Goal: Task Accomplishment & Management: Use online tool/utility

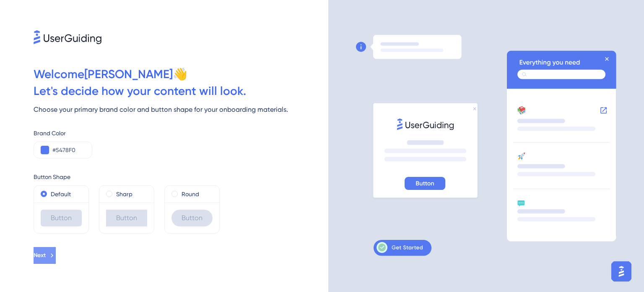
click at [46, 255] on span "Next" at bounding box center [40, 255] width 12 height 10
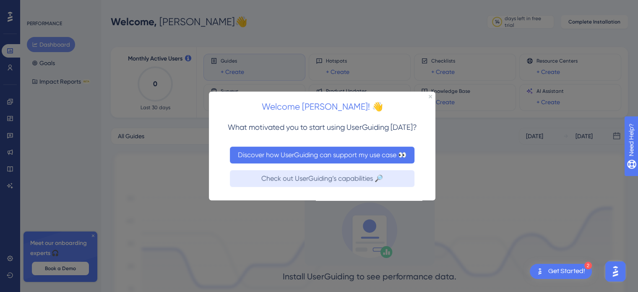
click at [322, 155] on button "Discover how UserGuiding can support my use case 👀" at bounding box center [322, 154] width 185 height 17
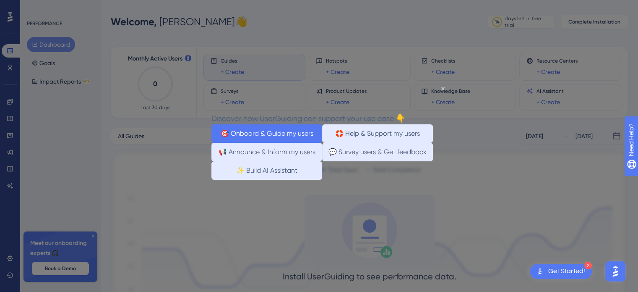
click at [293, 133] on button "🎯 Onboard & Guide my users" at bounding box center [266, 133] width 111 height 18
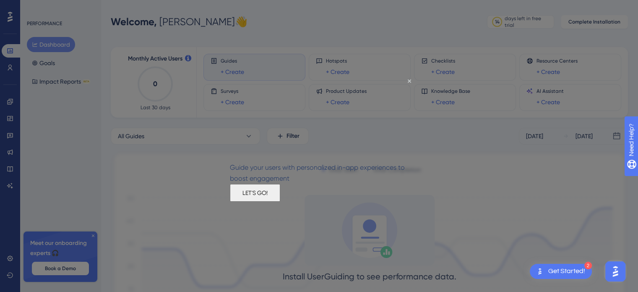
click at [280, 198] on button "LET'S GO!" at bounding box center [255, 192] width 50 height 18
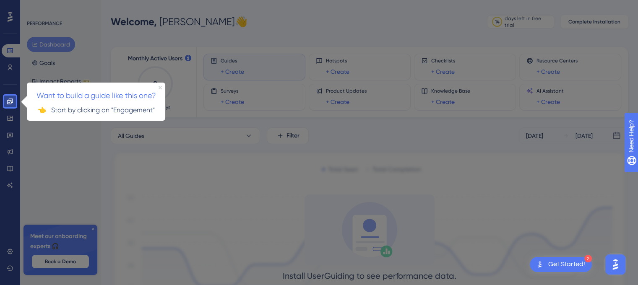
click at [159, 87] on icon "Close Preview" at bounding box center [160, 87] width 3 height 3
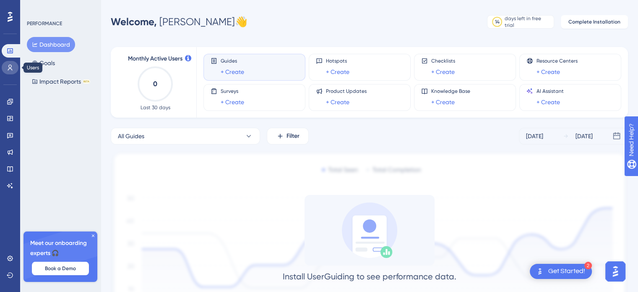
click at [14, 67] on link at bounding box center [10, 67] width 17 height 13
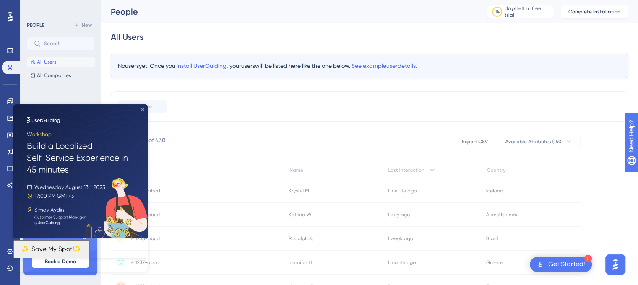
click at [143, 109] on icon "Close Preview" at bounding box center [142, 109] width 3 height 3
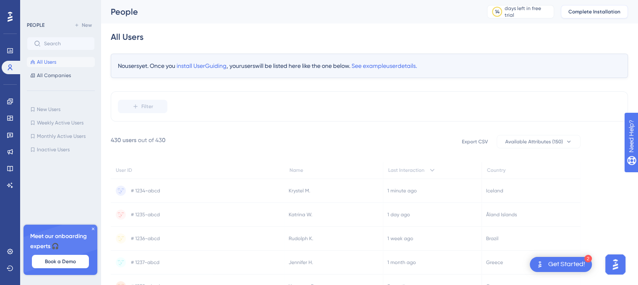
click at [612, 13] on span "Complete Installation" at bounding box center [594, 11] width 52 height 7
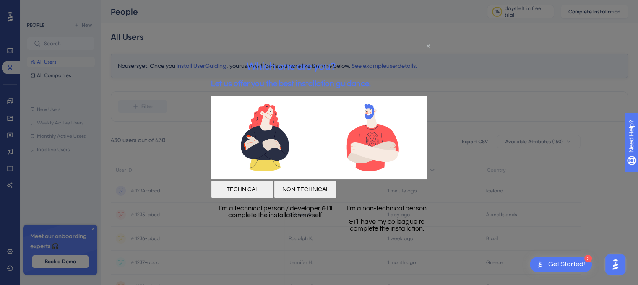
click at [427, 47] on icon "Close Preview" at bounding box center [428, 45] width 3 height 3
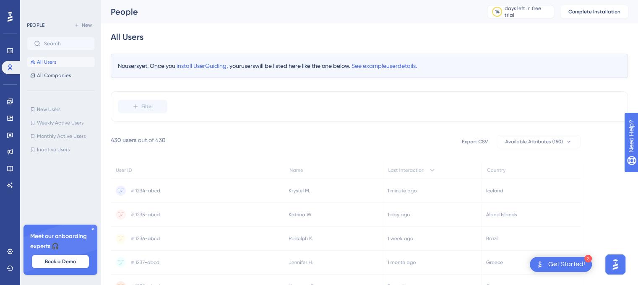
drag, startPoint x: 94, startPoint y: 229, endPoint x: 89, endPoint y: 212, distance: 17.4
click at [94, 229] on icon at bounding box center [93, 229] width 5 height 5
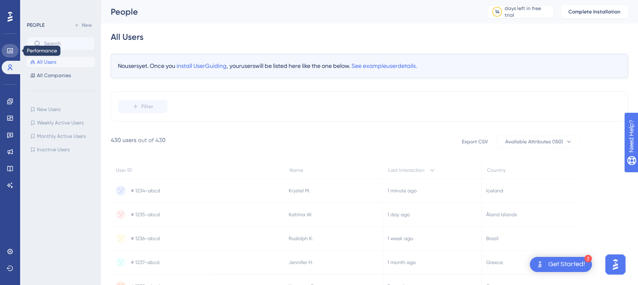
click at [8, 45] on link at bounding box center [10, 50] width 17 height 13
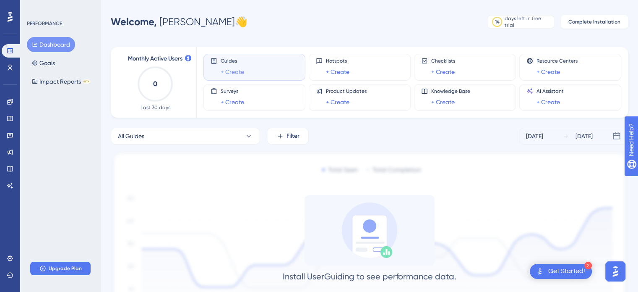
click at [234, 73] on link "+ Create" at bounding box center [232, 72] width 23 height 10
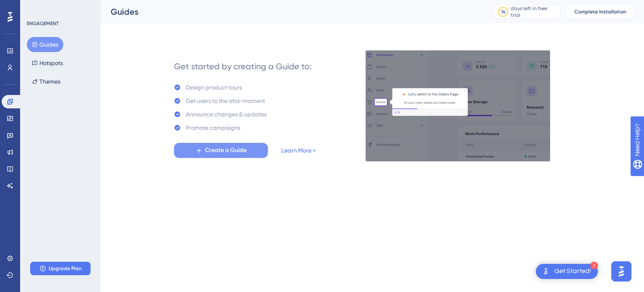
click at [247, 150] on button "Create a Guide" at bounding box center [221, 150] width 94 height 15
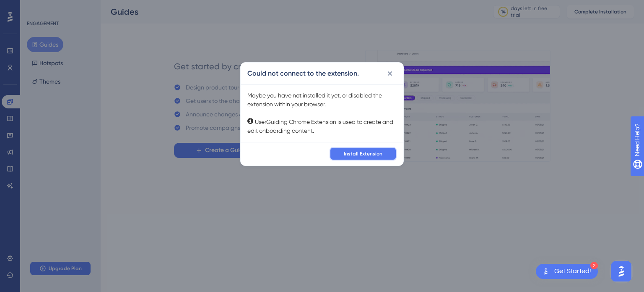
click at [365, 151] on span "Install Extension" at bounding box center [363, 153] width 39 height 7
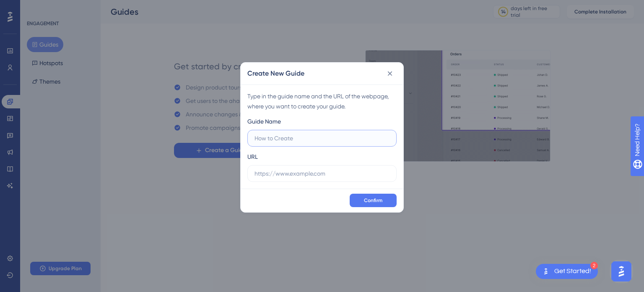
click at [294, 138] on input "text" at bounding box center [322, 137] width 135 height 9
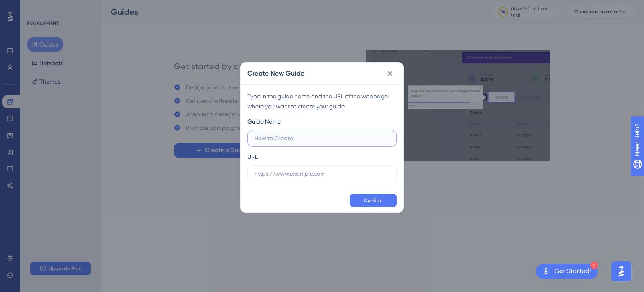
click at [279, 139] on input "text" at bounding box center [322, 137] width 135 height 9
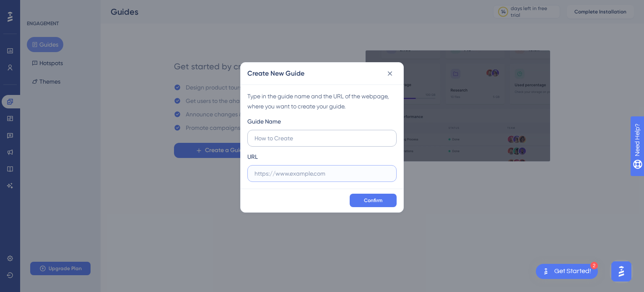
click at [279, 172] on input "text" at bounding box center [322, 173] width 135 height 9
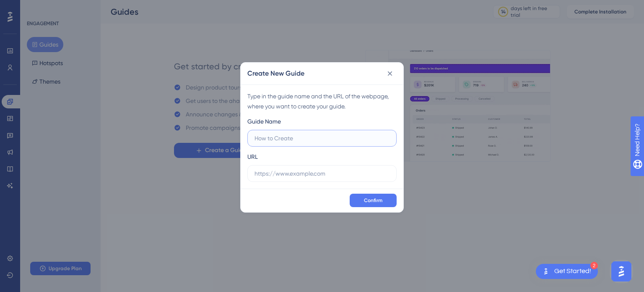
click at [301, 140] on input "text" at bounding box center [322, 137] width 135 height 9
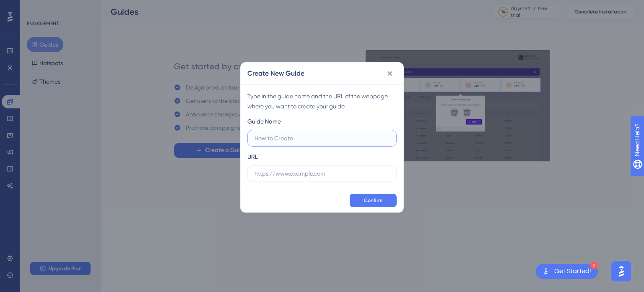
click at [301, 140] on input "text" at bounding box center [322, 137] width 135 height 9
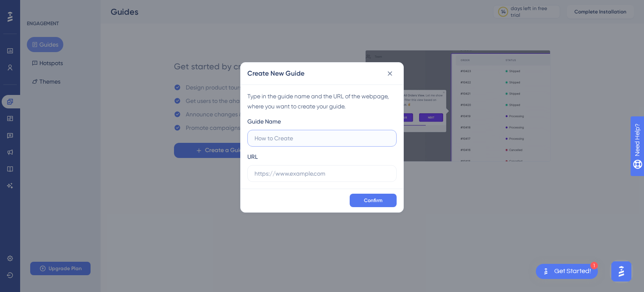
click at [279, 139] on input "text" at bounding box center [322, 137] width 135 height 9
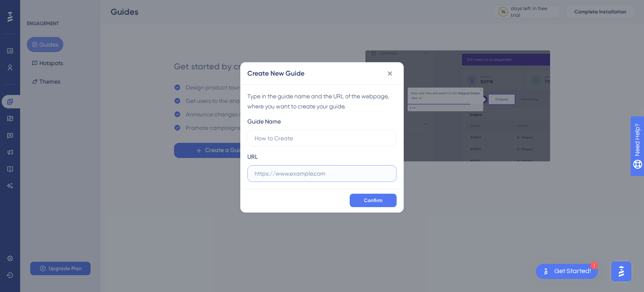
click at [280, 172] on input "text" at bounding box center [322, 173] width 135 height 9
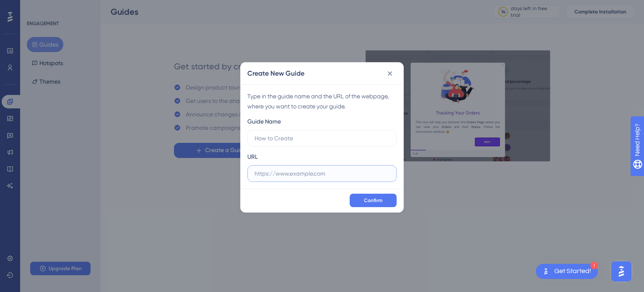
paste input "[URL][DOMAIN_NAME]"
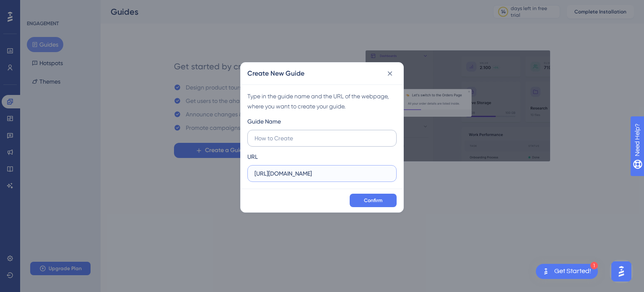
type input "[URL][DOMAIN_NAME]"
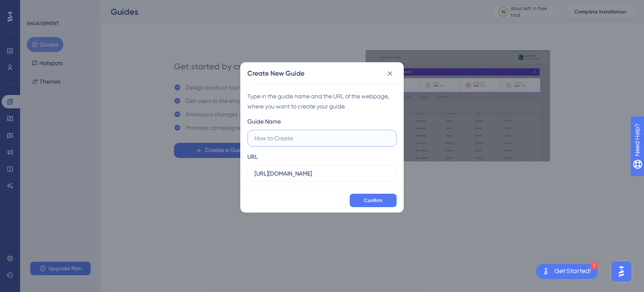
click at [296, 137] on input "text" at bounding box center [322, 137] width 135 height 9
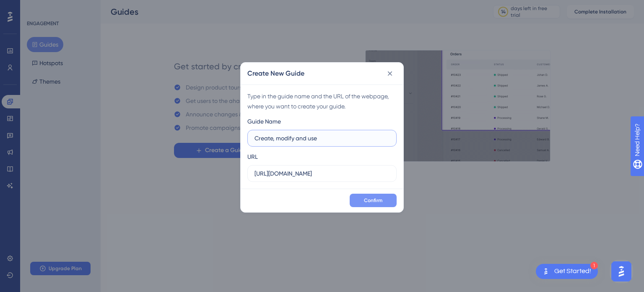
type input "Create, modify and use"
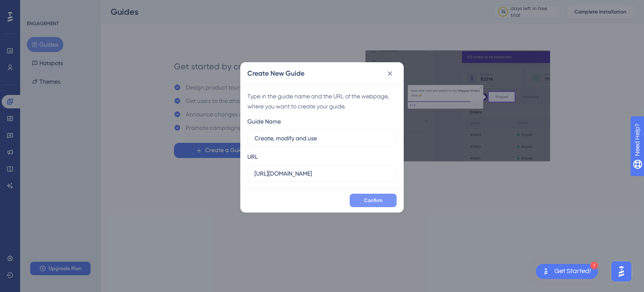
click at [383, 196] on button "Confirm" at bounding box center [373, 199] width 47 height 13
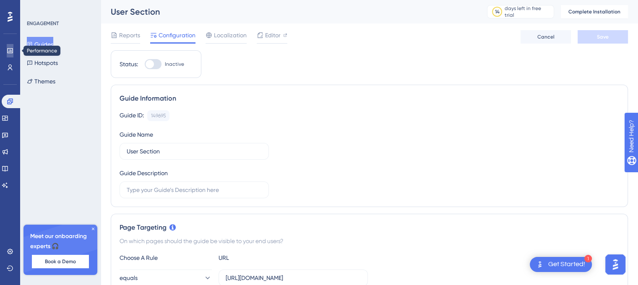
click at [8, 49] on icon at bounding box center [10, 50] width 7 height 7
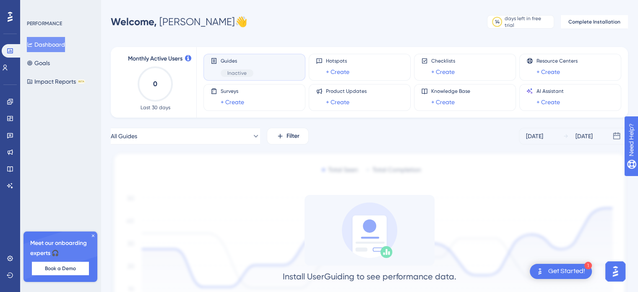
click at [42, 47] on button "Dashboard" at bounding box center [46, 44] width 38 height 15
click at [253, 135] on icon at bounding box center [255, 136] width 5 height 3
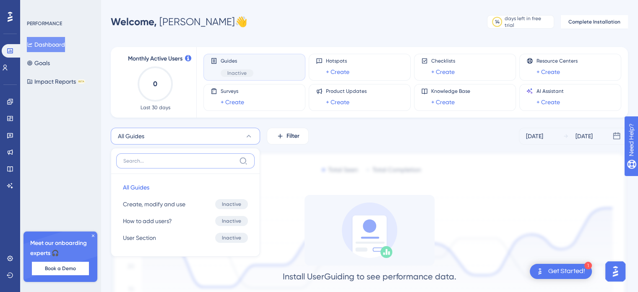
scroll to position [55, 0]
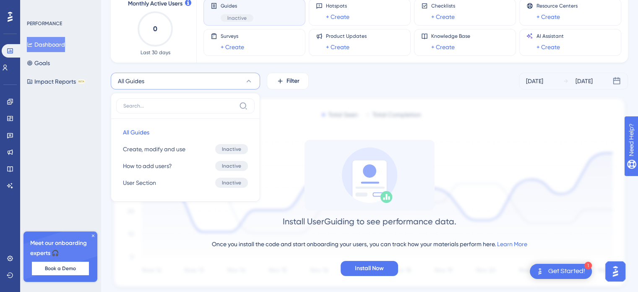
click at [247, 81] on icon at bounding box center [249, 81] width 5 height 3
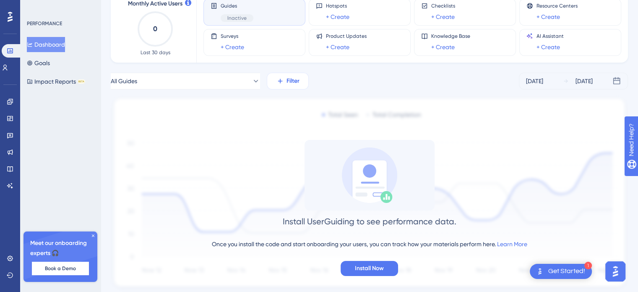
click at [287, 85] on span "Filter" at bounding box center [292, 81] width 13 height 10
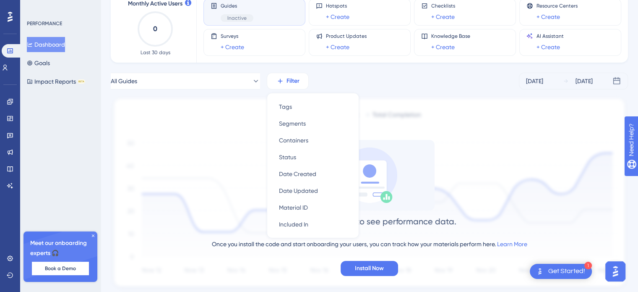
scroll to position [74, 0]
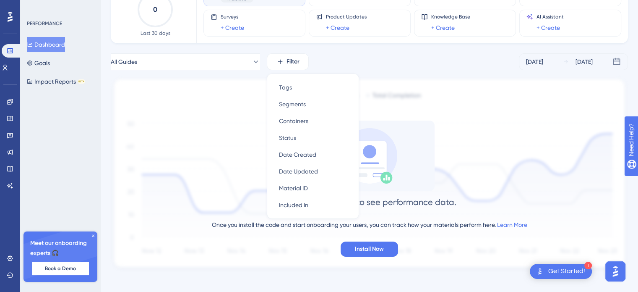
click at [345, 55] on div "All Guides Filter Tags Tags Segments Segments Containers Containers Status Stat…" at bounding box center [369, 61] width 517 height 17
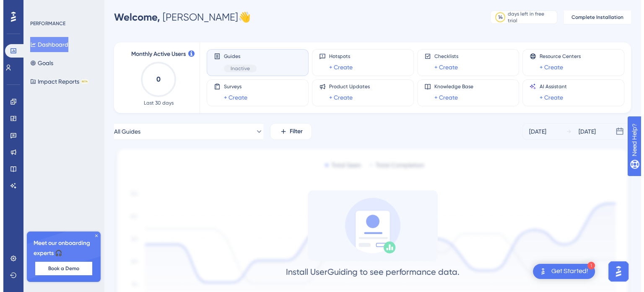
scroll to position [0, 0]
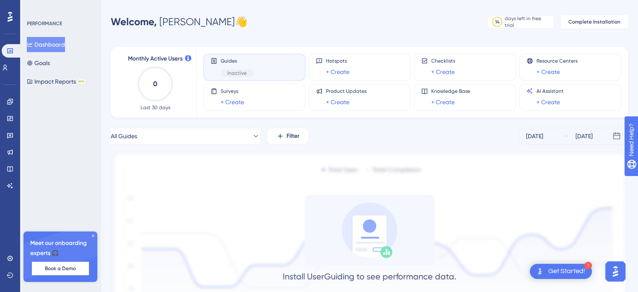
click at [215, 60] on icon at bounding box center [214, 60] width 7 height 7
click at [342, 69] on link "+ Create" at bounding box center [337, 72] width 23 height 10
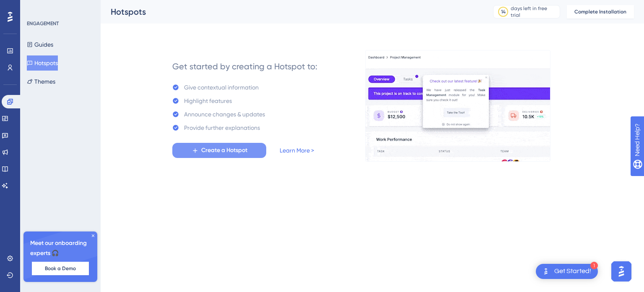
click at [232, 152] on span "Create a Hotspot" at bounding box center [224, 150] width 46 height 10
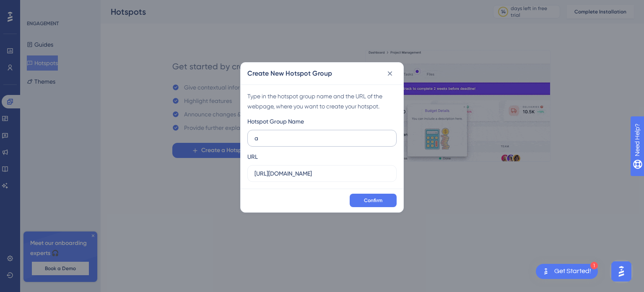
type input "a"
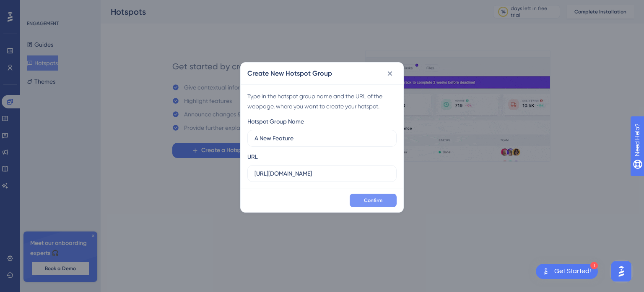
type input "A New Feature"
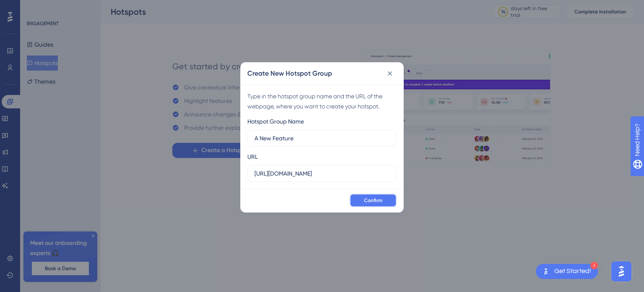
click at [369, 198] on span "Confirm" at bounding box center [373, 200] width 18 height 7
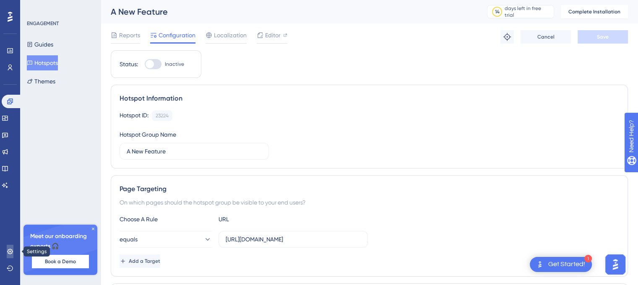
click at [10, 256] on link at bounding box center [10, 251] width 7 height 13
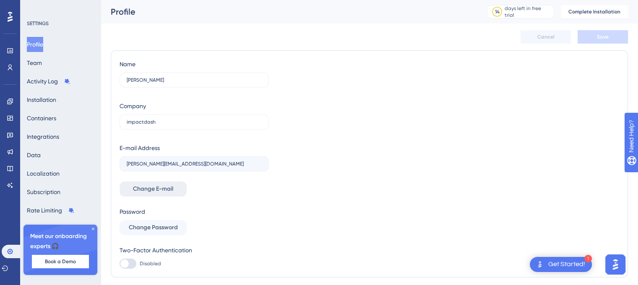
scroll to position [26, 0]
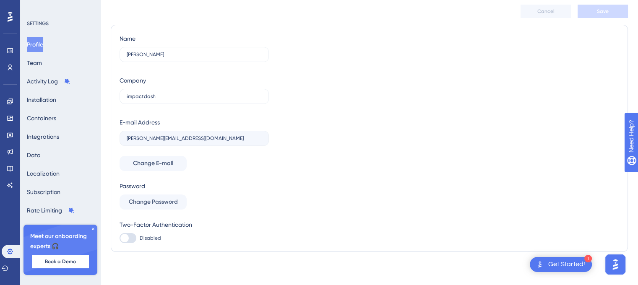
click at [93, 228] on icon at bounding box center [93, 229] width 5 height 5
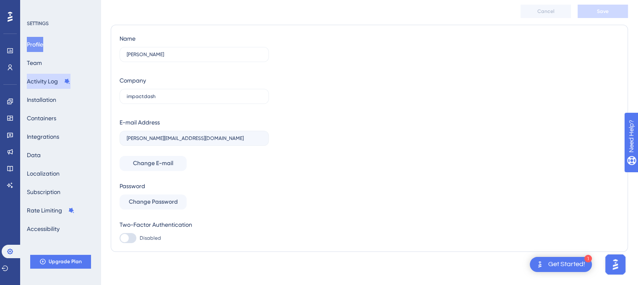
drag, startPoint x: 46, startPoint y: 89, endPoint x: 47, endPoint y: 83, distance: 5.9
click at [47, 83] on div "Profile Team Activity Log Installation Containers Integrations Data Localizatio…" at bounding box center [61, 137] width 68 height 200
click at [47, 83] on button "Activity Log" at bounding box center [49, 81] width 44 height 15
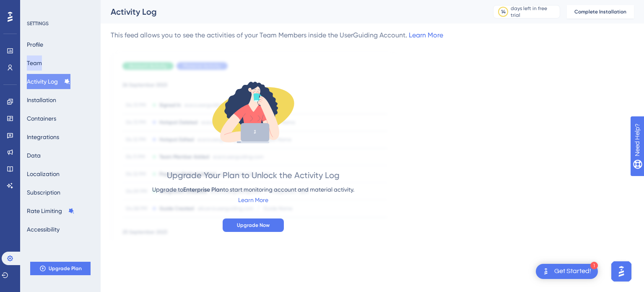
click at [39, 57] on button "Team" at bounding box center [34, 62] width 15 height 15
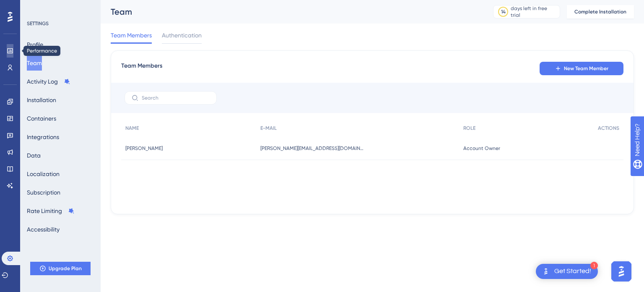
click at [11, 52] on icon at bounding box center [10, 50] width 7 height 7
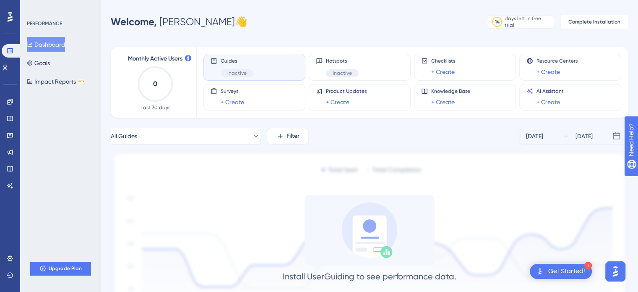
click at [62, 43] on button "Dashboard" at bounding box center [46, 44] width 38 height 15
click at [338, 70] on span "Inactive" at bounding box center [342, 73] width 19 height 7
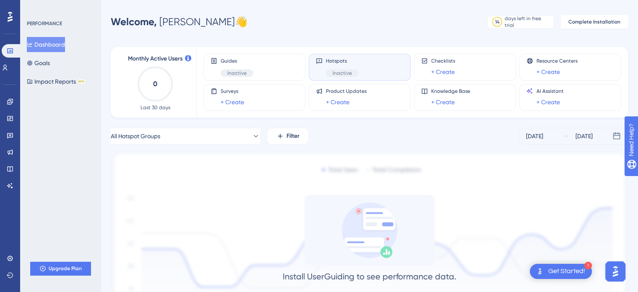
click at [334, 62] on span "Hotspots" at bounding box center [342, 60] width 33 height 7
click at [323, 62] on div "Hotspots Inactive" at bounding box center [360, 66] width 88 height 19
click at [332, 60] on span "Hotspots" at bounding box center [342, 60] width 33 height 7
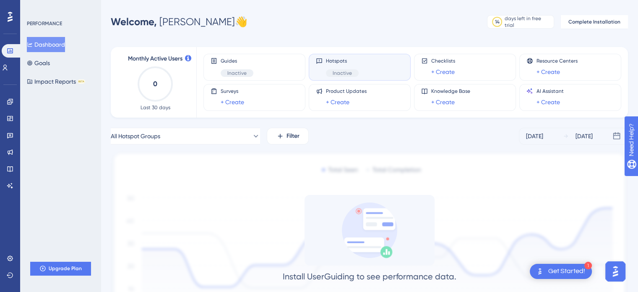
click at [322, 60] on div "Hotspots Inactive" at bounding box center [360, 66] width 88 height 19
click at [12, 100] on icon at bounding box center [10, 101] width 7 height 7
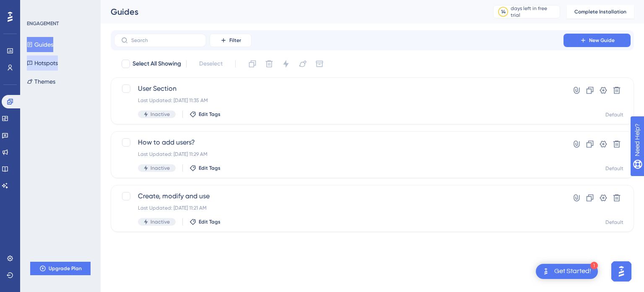
click at [58, 58] on button "Hotspots" at bounding box center [42, 62] width 31 height 15
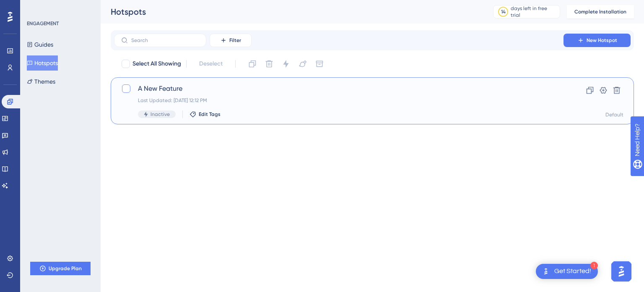
click at [124, 91] on div at bounding box center [126, 88] width 8 height 8
checkbox input "true"
click at [289, 65] on icon at bounding box center [286, 64] width 8 height 8
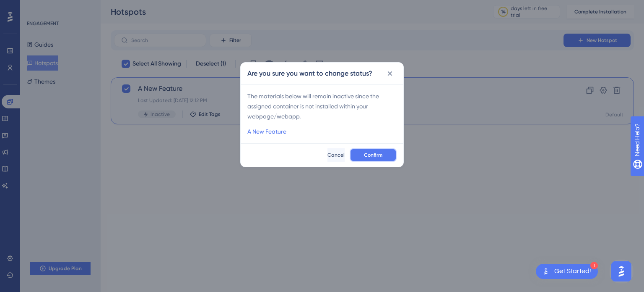
click at [363, 156] on button "Confirm" at bounding box center [373, 154] width 47 height 13
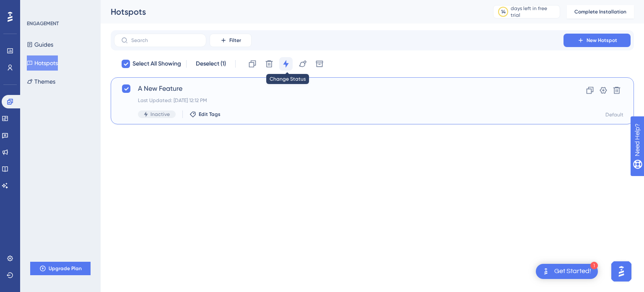
click at [289, 61] on icon at bounding box center [286, 64] width 8 height 8
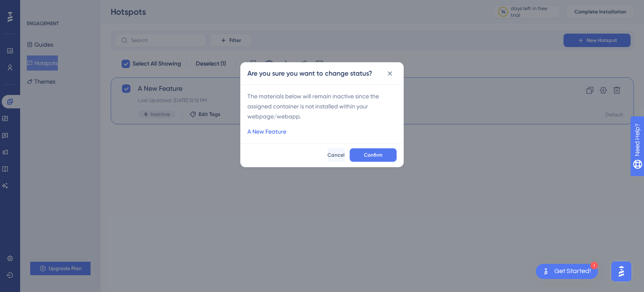
click at [273, 130] on link "A New Feature" at bounding box center [266, 131] width 39 height 10
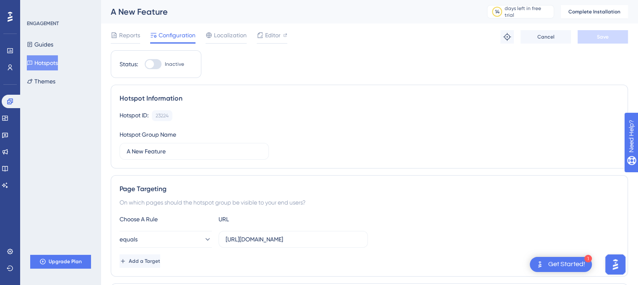
click at [152, 62] on div at bounding box center [150, 64] width 8 height 8
click at [145, 64] on input "Inactive" at bounding box center [144, 64] width 0 height 0
checkbox input "false"
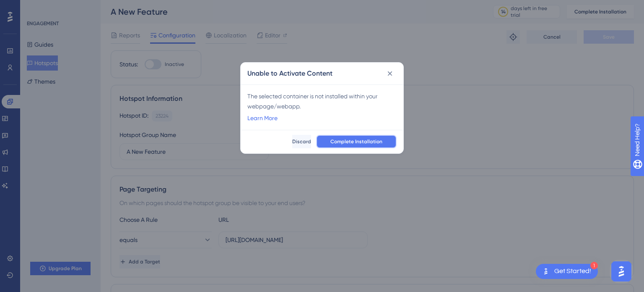
click at [348, 139] on span "Complete Installation" at bounding box center [357, 141] width 52 height 7
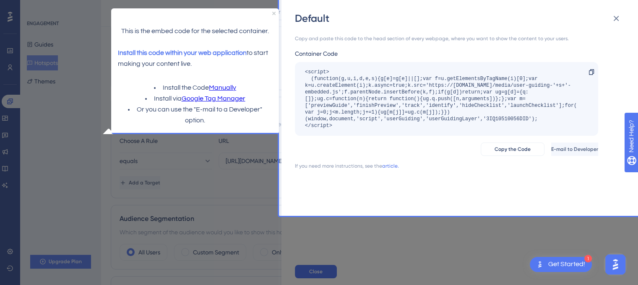
scroll to position [92, 0]
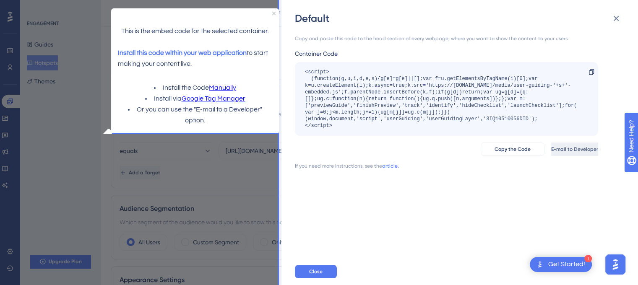
click at [551, 153] on button "E-mail to Developer" at bounding box center [574, 149] width 47 height 13
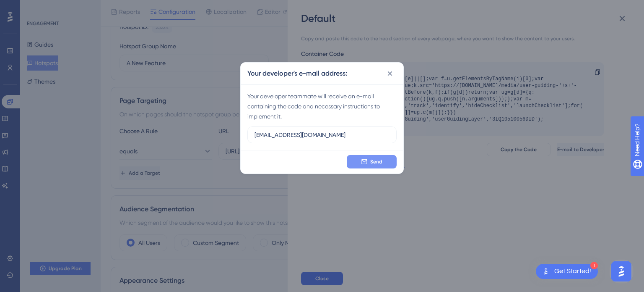
type input "shiva@impactdash.com"
click at [371, 159] on span "Send" at bounding box center [376, 161] width 12 height 7
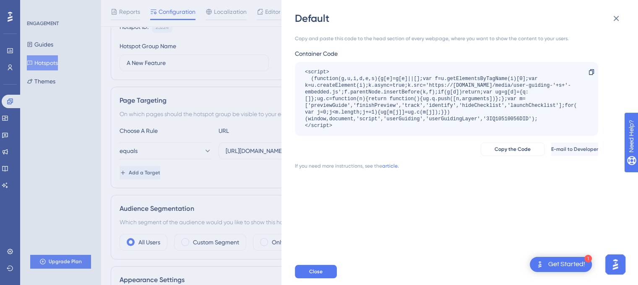
click at [543, 263] on img "Open Get Started! checklist, remaining modules: 1" at bounding box center [540, 265] width 10 height 10
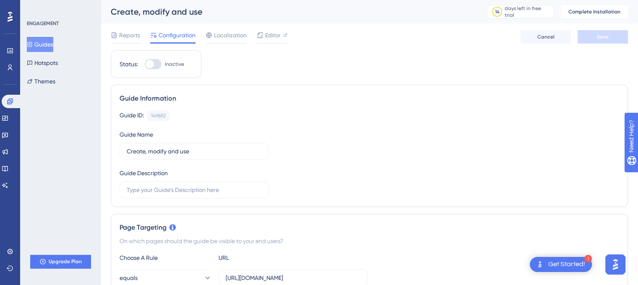
click at [151, 65] on div at bounding box center [150, 64] width 8 height 8
click at [145, 65] on input "Inactive" at bounding box center [144, 64] width 0 height 0
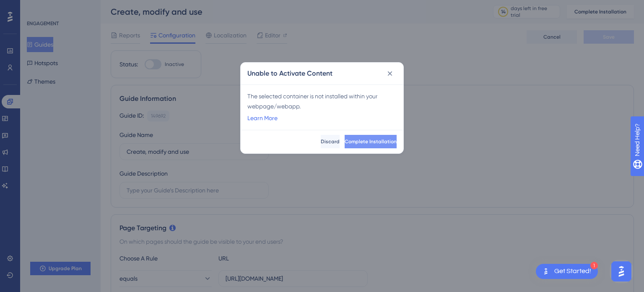
click at [352, 142] on span "Complete Installation" at bounding box center [371, 141] width 52 height 7
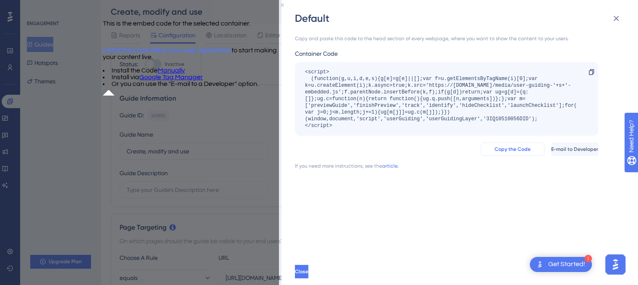
click at [495, 149] on span "Copy the Code" at bounding box center [513, 149] width 36 height 7
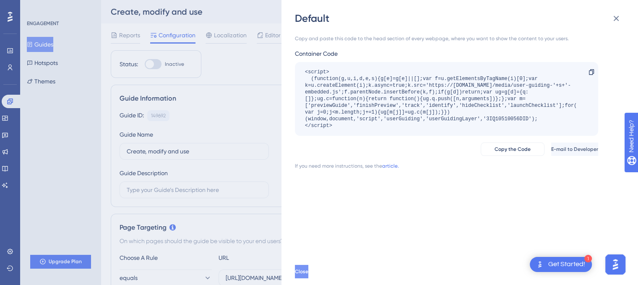
click at [307, 279] on button "Close" at bounding box center [301, 271] width 13 height 13
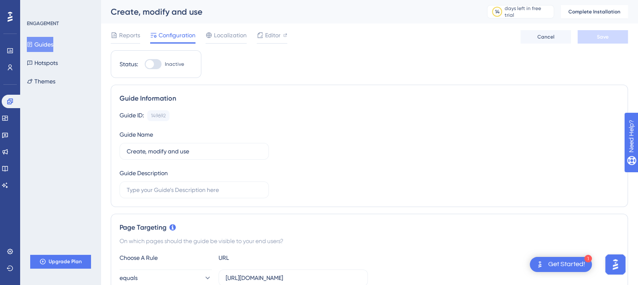
click at [151, 65] on div at bounding box center [150, 64] width 8 height 8
click at [145, 65] on input "Inactive" at bounding box center [144, 64] width 0 height 0
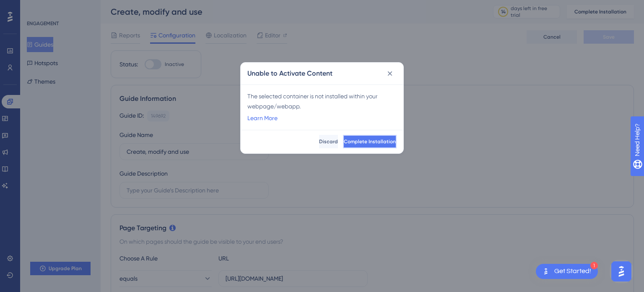
click at [343, 145] on button "Complete Installation" at bounding box center [370, 141] width 54 height 13
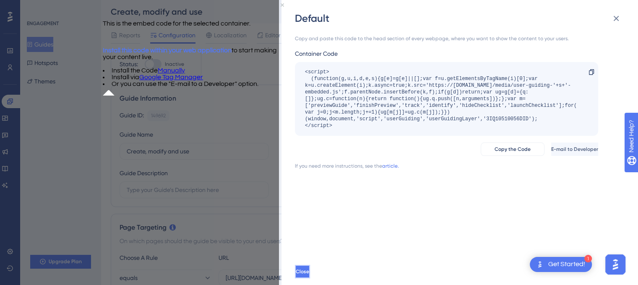
click at [310, 275] on button "Close" at bounding box center [302, 271] width 15 height 13
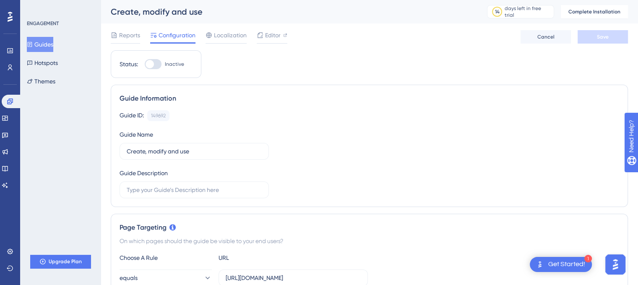
click at [156, 66] on div at bounding box center [153, 64] width 17 height 10
click at [145, 65] on input "Inactive" at bounding box center [144, 64] width 0 height 0
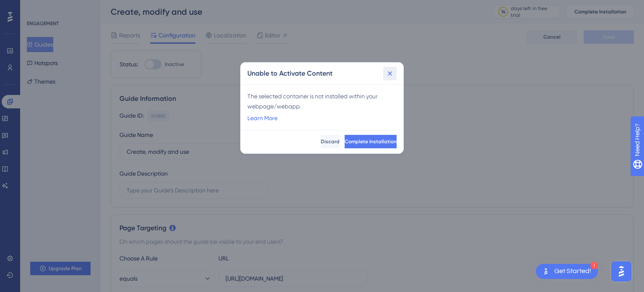
click at [389, 71] on icon at bounding box center [390, 73] width 8 height 8
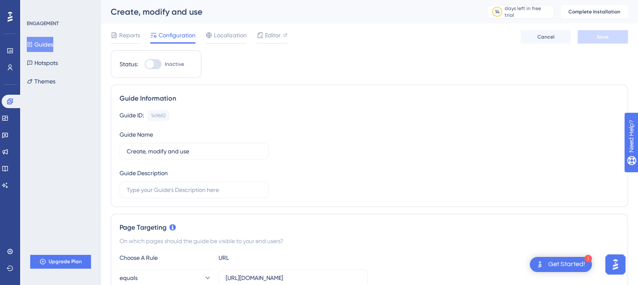
click at [149, 60] on div at bounding box center [150, 64] width 8 height 8
click at [145, 64] on input "Inactive" at bounding box center [144, 64] width 0 height 0
checkbox input "false"
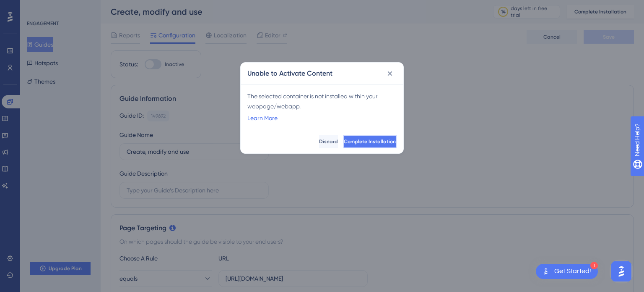
click at [343, 138] on button "Complete Installation" at bounding box center [370, 141] width 54 height 13
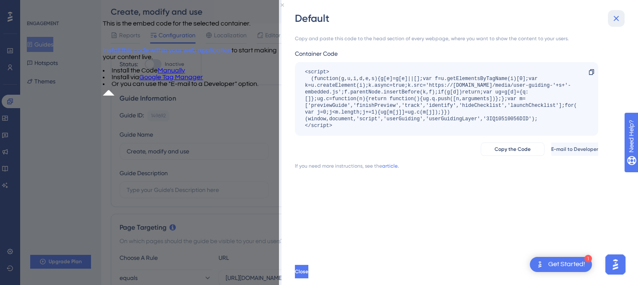
click at [620, 14] on icon at bounding box center [616, 18] width 10 height 10
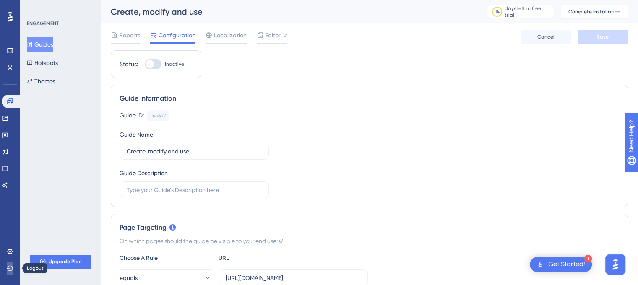
click at [10, 264] on button at bounding box center [10, 268] width 7 height 13
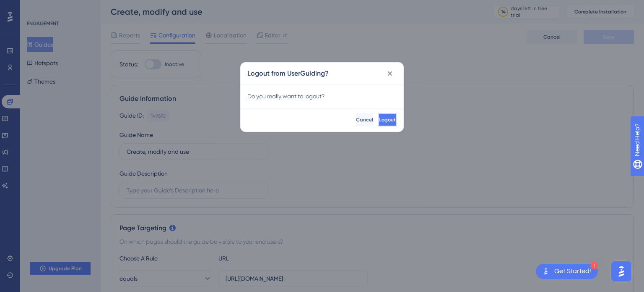
click at [379, 119] on span "Logout" at bounding box center [387, 119] width 17 height 7
